Goal: Navigation & Orientation: Find specific page/section

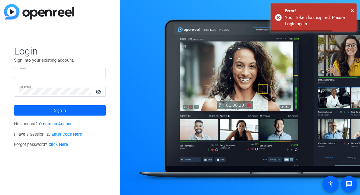
type input "[PERSON_NAME][EMAIL_ADDRESS][DOMAIN_NAME]"
click at [59, 111] on span "Sign in" at bounding box center [60, 110] width 12 height 14
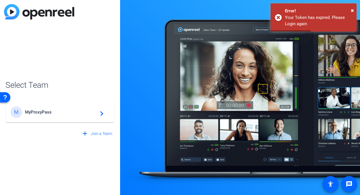
click at [56, 117] on div "M MyProxyPass navigate_next" at bounding box center [60, 111] width 99 height 11
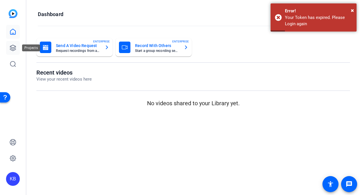
click at [13, 47] on icon at bounding box center [12, 47] width 7 height 7
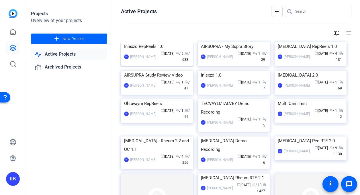
click at [162, 42] on img at bounding box center [157, 42] width 72 height 0
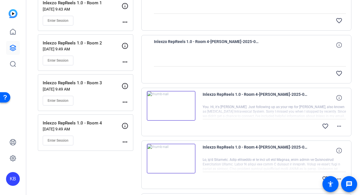
scroll to position [94, 0]
